Goal: Transaction & Acquisition: Purchase product/service

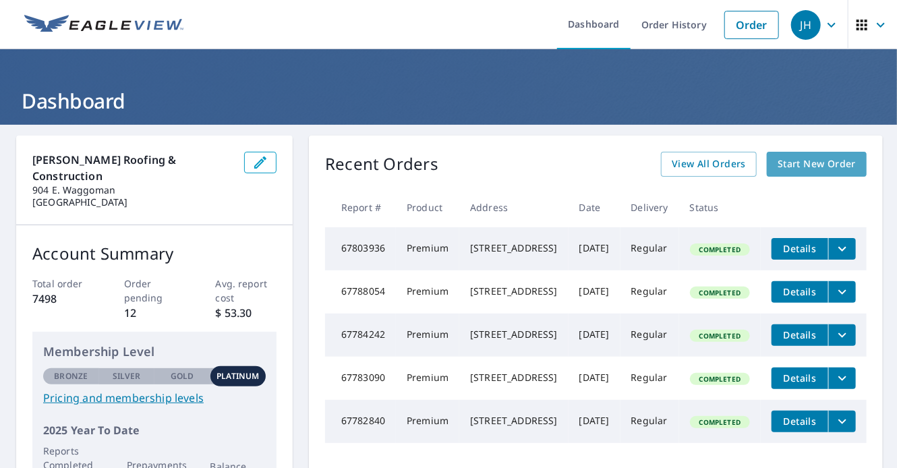
click at [809, 168] on span "Start New Order" at bounding box center [817, 164] width 78 height 17
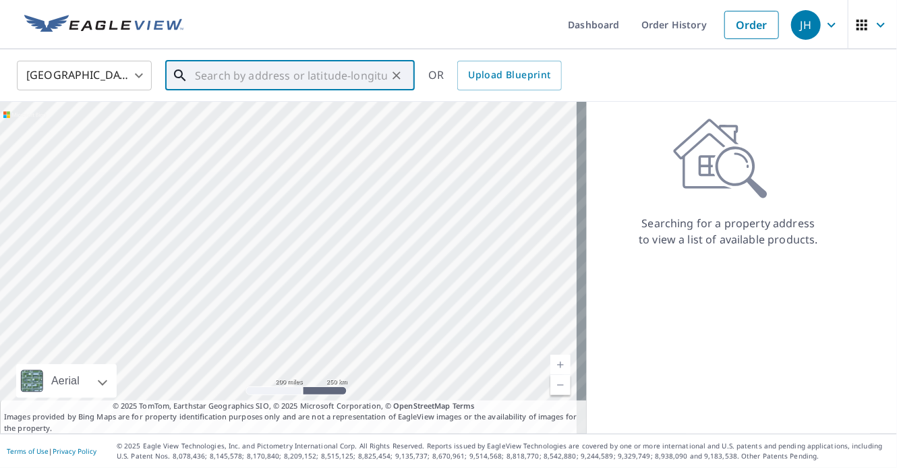
click at [356, 79] on input "text" at bounding box center [291, 76] width 192 height 38
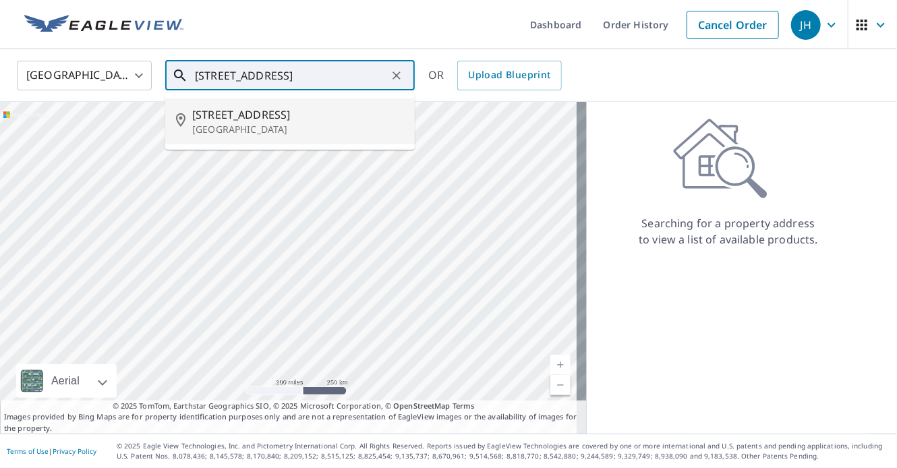
click at [270, 133] on p "[GEOGRAPHIC_DATA]" at bounding box center [298, 129] width 212 height 13
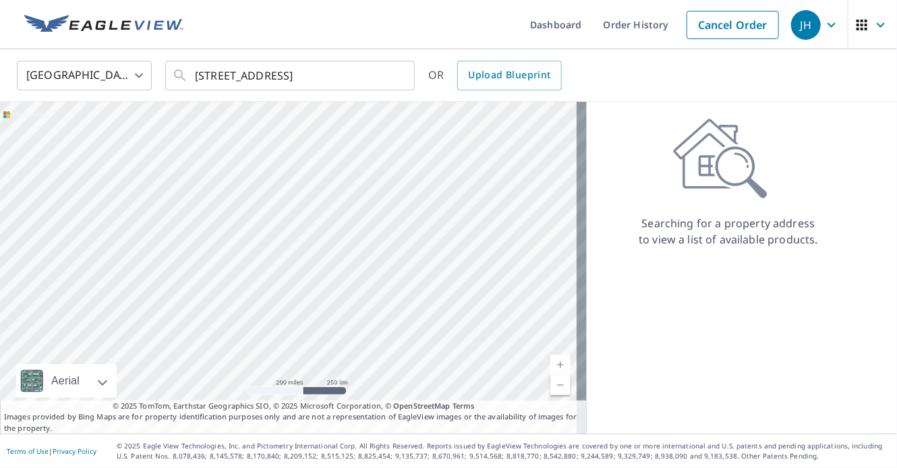
type input "[STREET_ADDRESS]"
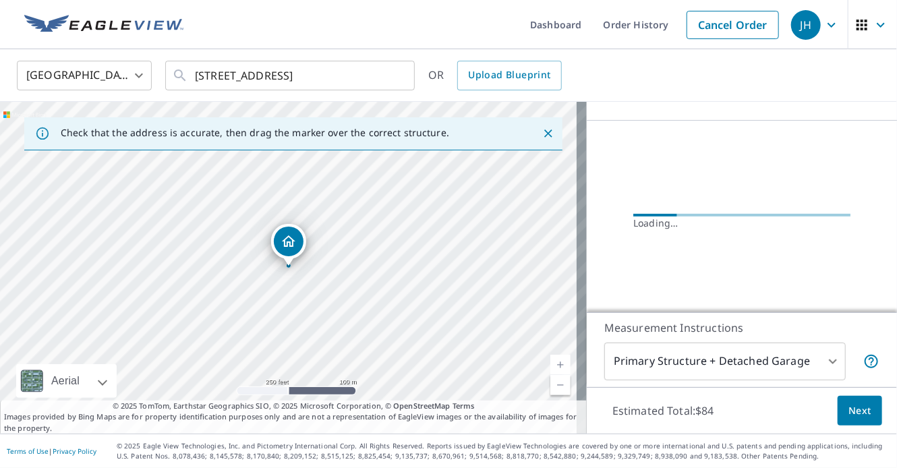
scroll to position [135, 0]
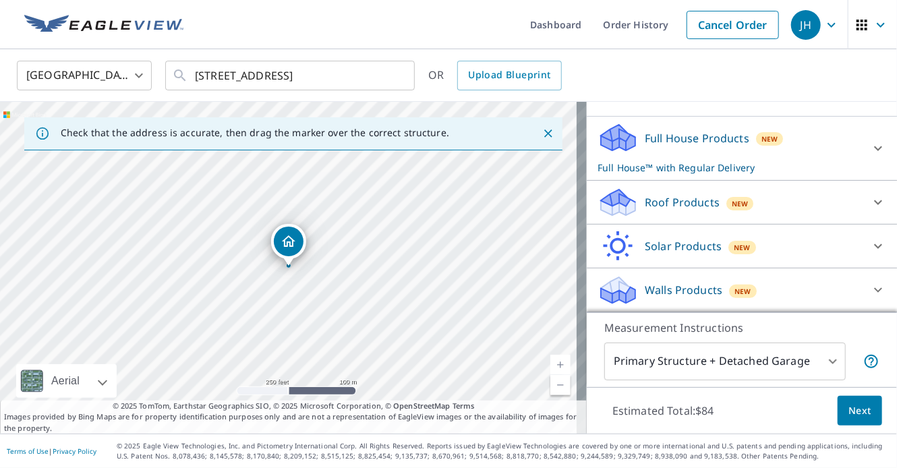
click at [870, 204] on icon at bounding box center [878, 202] width 16 height 16
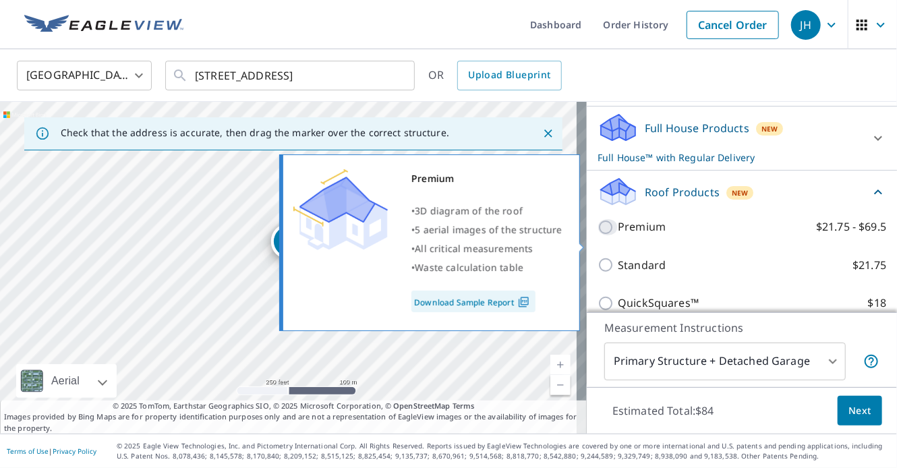
click at [598, 235] on input "Premium $21.75 - $69.5" at bounding box center [608, 227] width 20 height 16
checkbox input "true"
checkbox input "false"
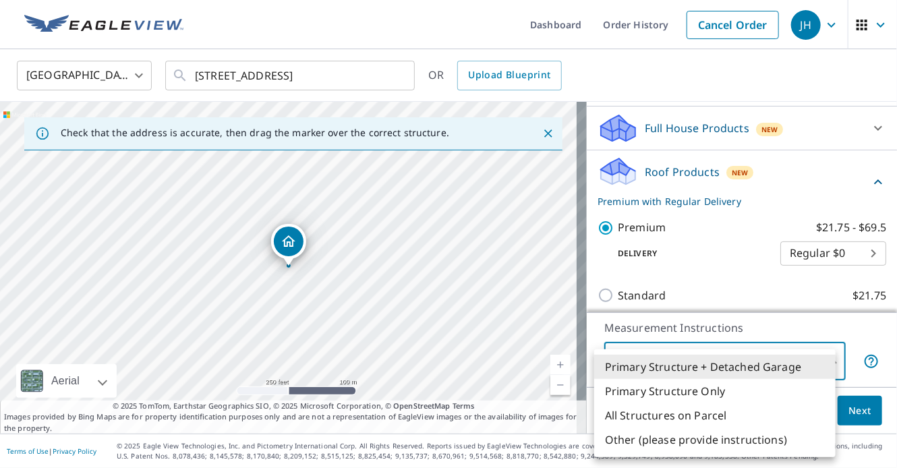
click at [830, 360] on body "JH JH Dashboard Order History Cancel Order JH [GEOGRAPHIC_DATA] [GEOGRAPHIC_DAT…" at bounding box center [448, 234] width 897 height 468
click at [720, 422] on li "All Structures on Parcel" at bounding box center [714, 415] width 241 height 24
type input "3"
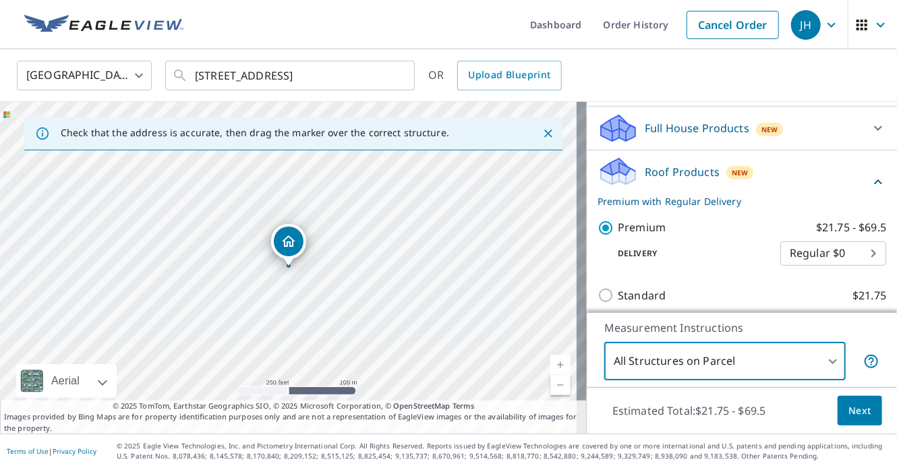
click at [857, 419] on span "Next" at bounding box center [859, 411] width 23 height 17
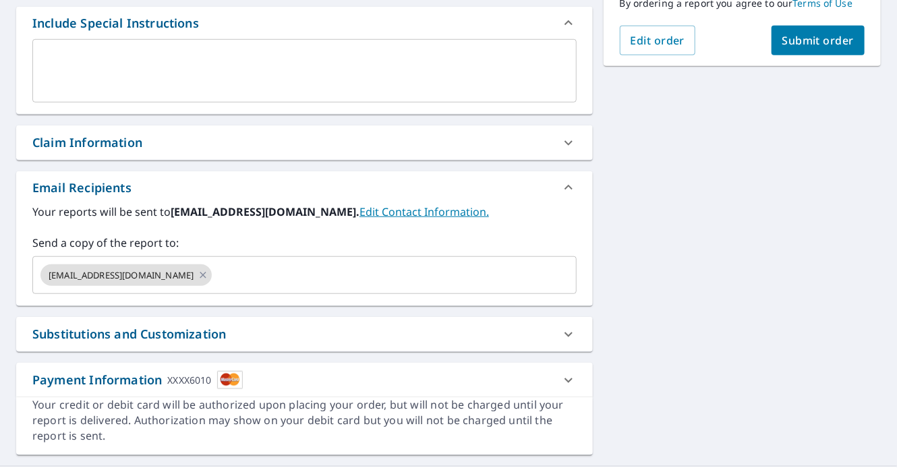
scroll to position [395, 0]
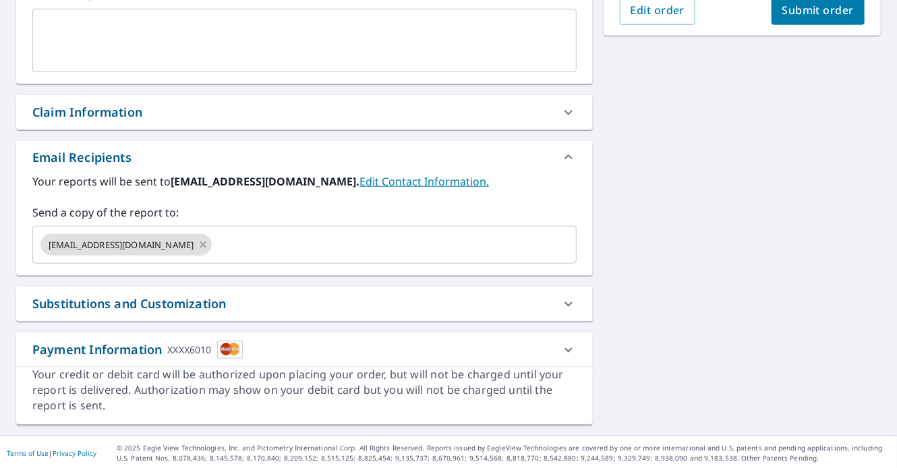
click at [560, 112] on icon at bounding box center [568, 113] width 16 height 16
checkbox input "true"
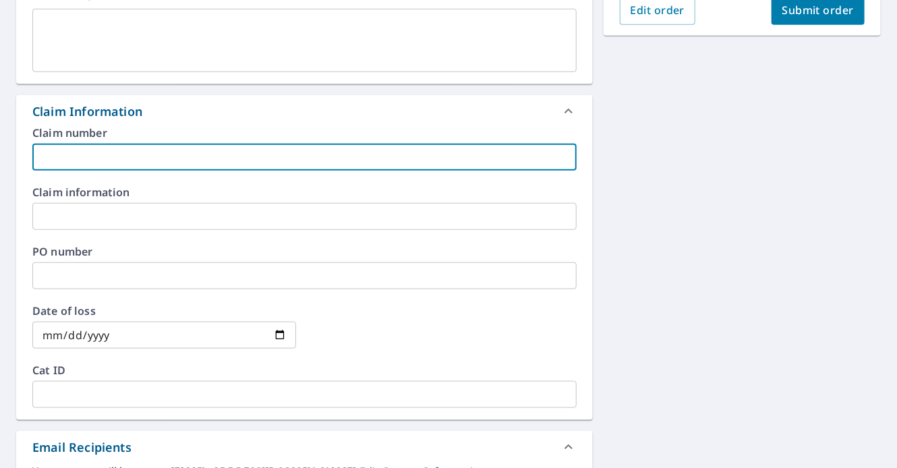
click at [112, 158] on input "text" at bounding box center [304, 157] width 544 height 27
type input "2"
checkbox input "true"
type input "2-"
checkbox input "true"
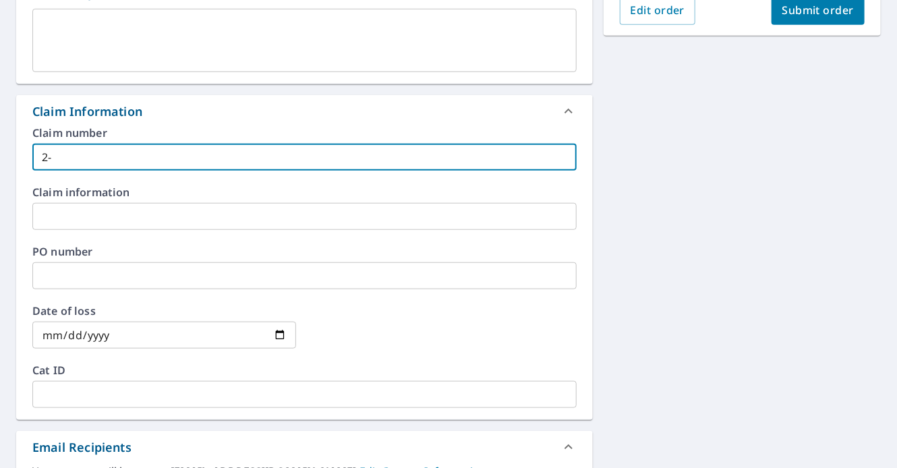
type input "2-2"
checkbox input "true"
type input "2-25"
checkbox input "true"
type input "2-250"
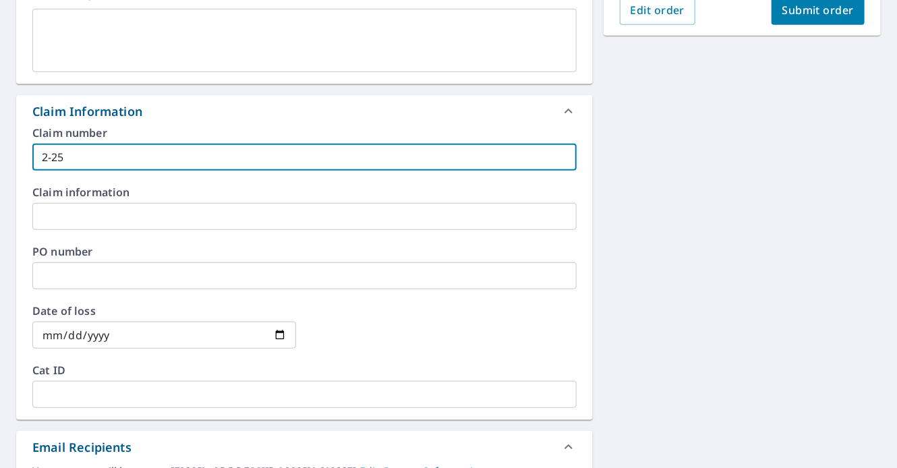
checkbox input "true"
type input "2-2501"
checkbox input "true"
type input "2-25013"
checkbox input "true"
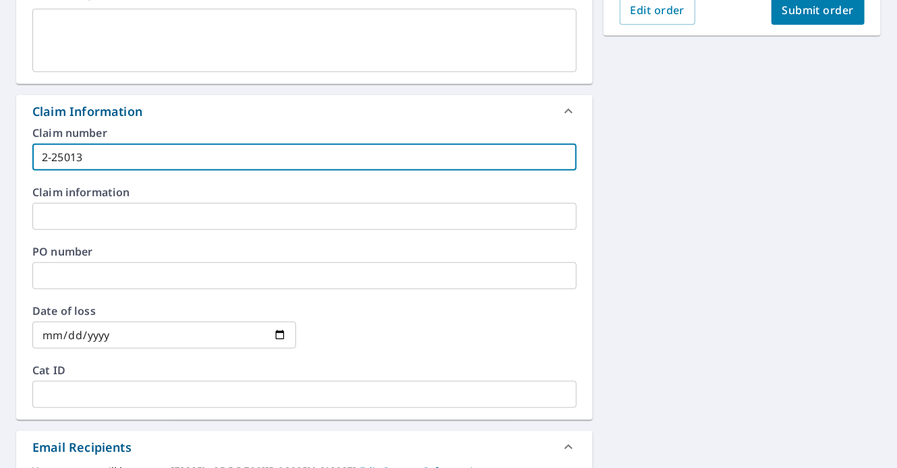
type input "2-250130"
checkbox input "true"
type input "2-2501300"
checkbox input "true"
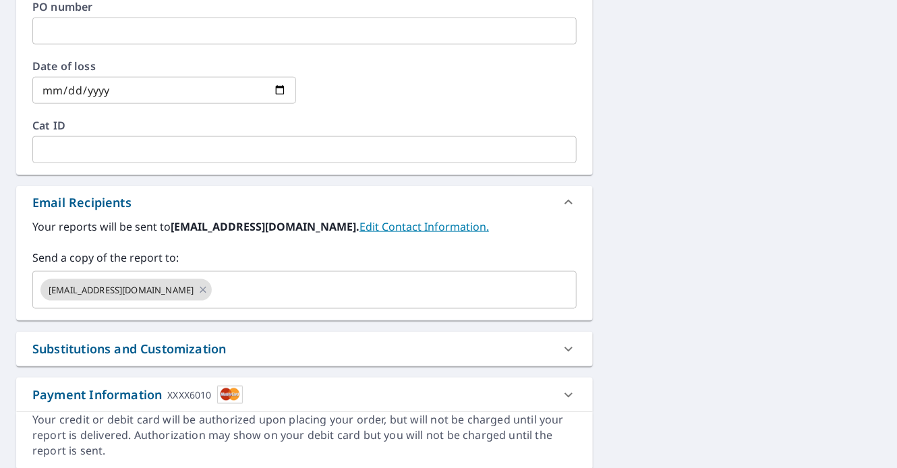
scroll to position [664, 0]
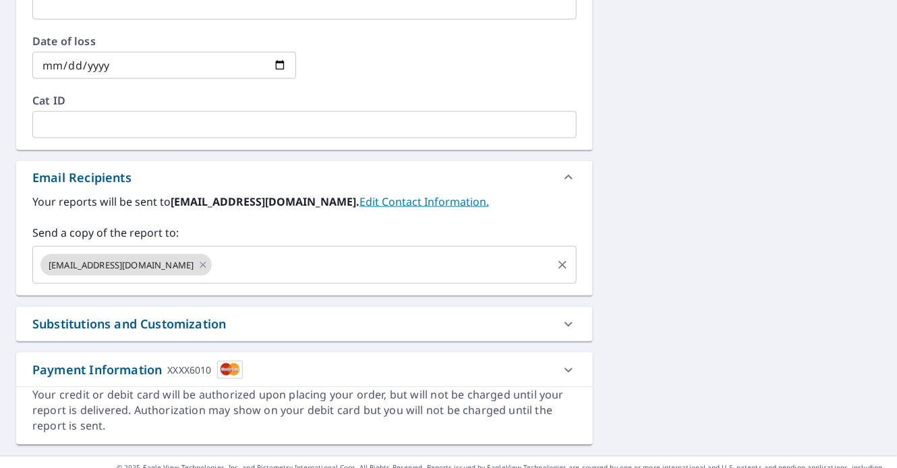
type input "2-2501300"
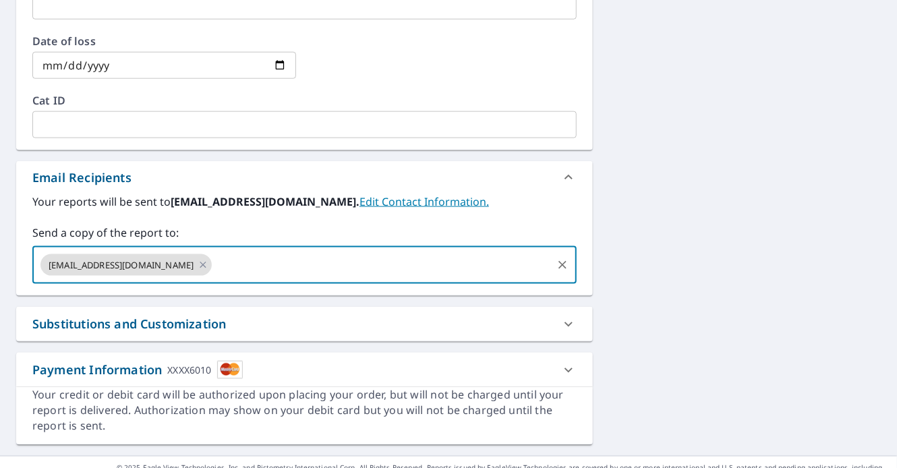
click at [241, 274] on input "text" at bounding box center [382, 265] width 336 height 26
type input "K"
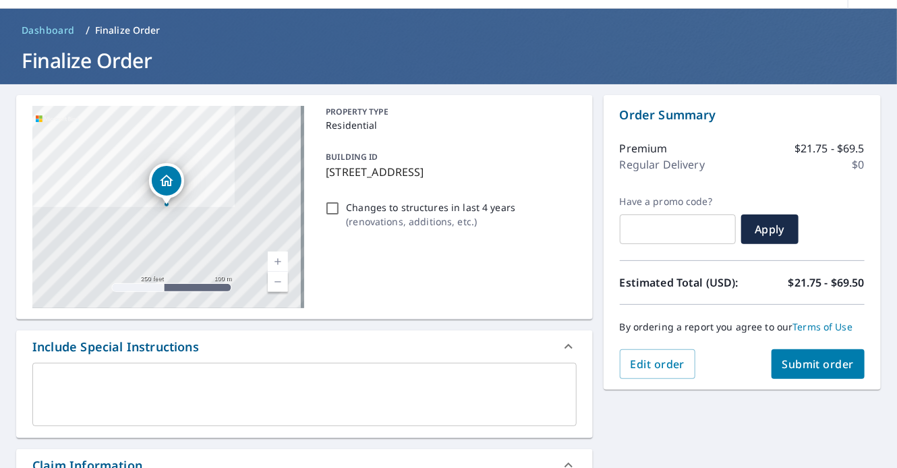
scroll to position [0, 0]
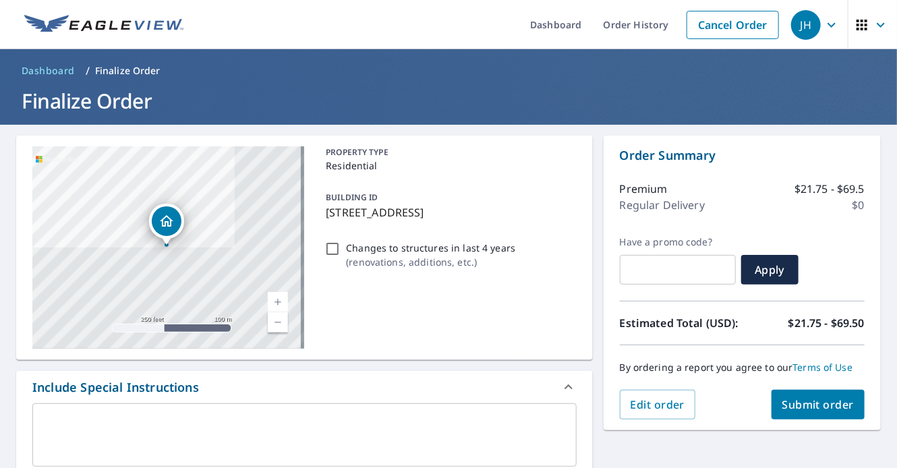
type input "[EMAIL_ADDRESS][DOMAIN_NAME]"
click at [819, 405] on span "Submit order" at bounding box center [818, 404] width 72 height 15
checkbox input "true"
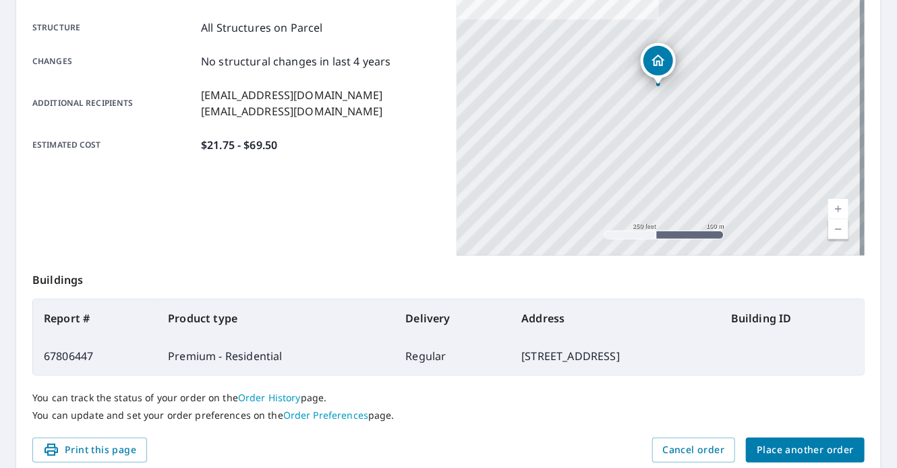
scroll to position [324, 0]
